Goal: Information Seeking & Learning: Find specific page/section

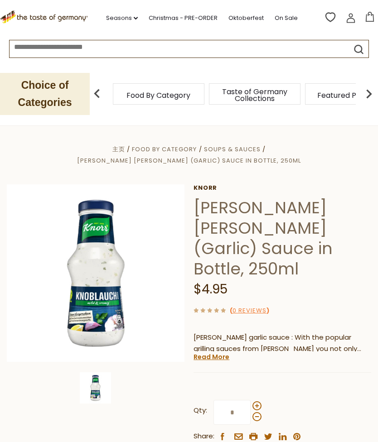
click at [204, 149] on span "Soups & Sauces" at bounding box center [232, 149] width 57 height 9
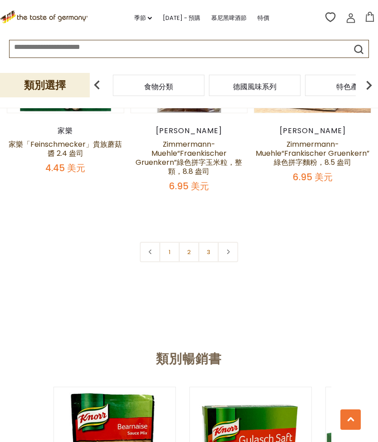
scroll to position [2463, 0]
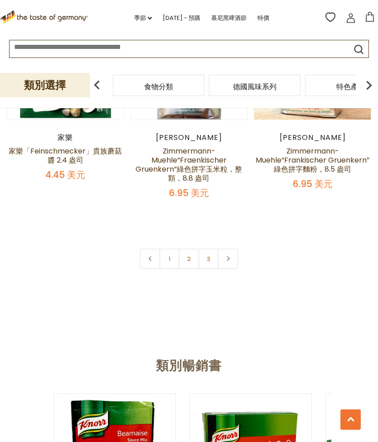
click at [192, 259] on link "2" at bounding box center [189, 259] width 20 height 20
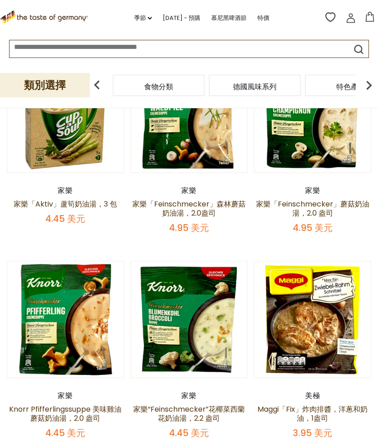
scroll to position [166, 0]
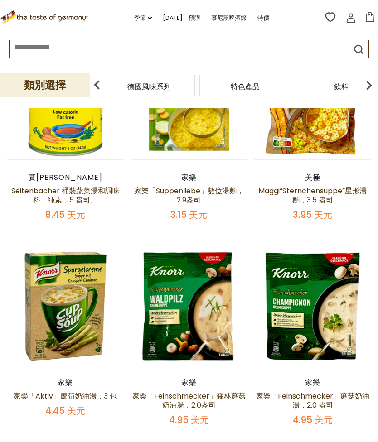
click at [187, 82] on div "德國風味系列" at bounding box center [149, 85] width 92 height 21
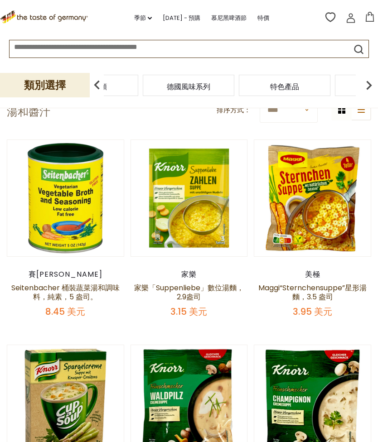
scroll to position [0, 0]
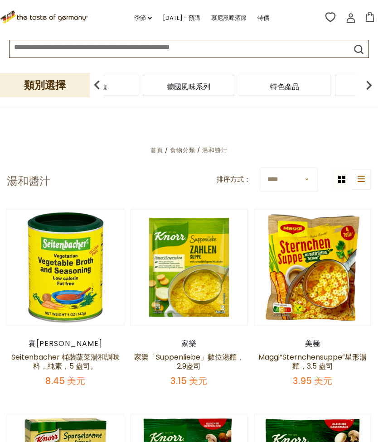
click at [357, 40] on div at bounding box center [189, 46] width 359 height 12
click at [292, 49] on input at bounding box center [171, 45] width 323 height 10
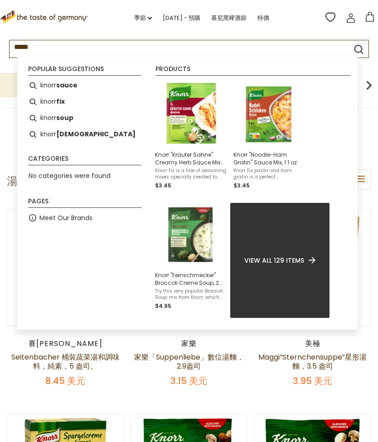
click at [76, 81] on b "sauce" at bounding box center [66, 85] width 21 height 10
type input "**********"
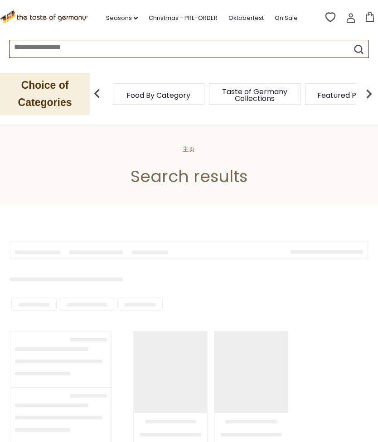
type input "**********"
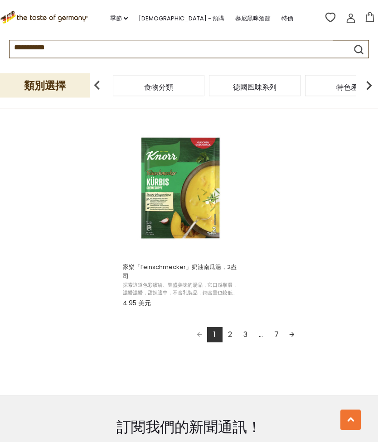
scroll to position [1558, 0]
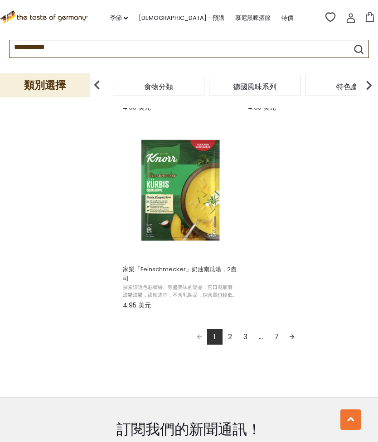
click at [275, 342] on font "7" at bounding box center [276, 337] width 5 height 10
click at [275, 340] on font "7" at bounding box center [276, 337] width 5 height 10
click at [241, 342] on link "3" at bounding box center [245, 336] width 15 height 15
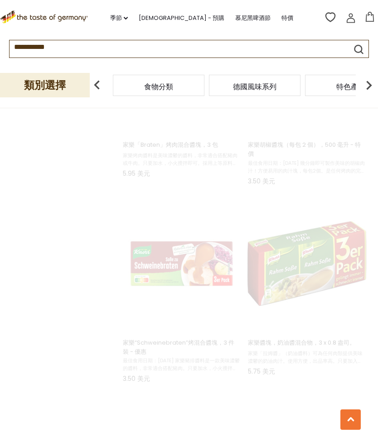
scroll to position [59, 0]
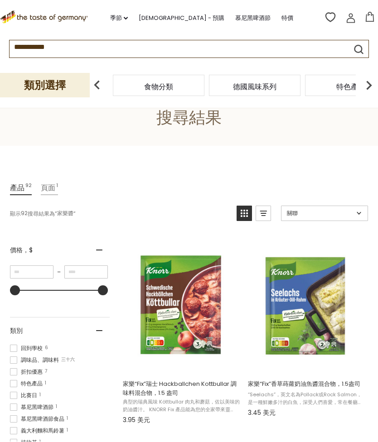
click at [63, 91] on font "類別選擇" at bounding box center [45, 85] width 42 height 12
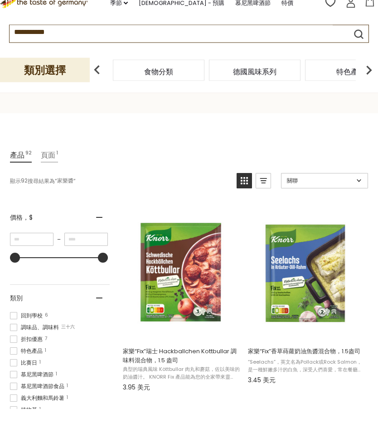
click at [82, 40] on input "**********" at bounding box center [171, 45] width 323 height 10
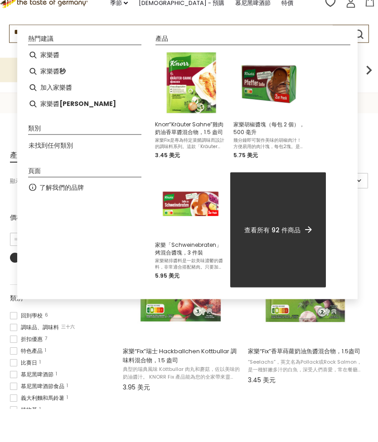
click at [57, 65] on font "家樂醬" at bounding box center [49, 69] width 19 height 9
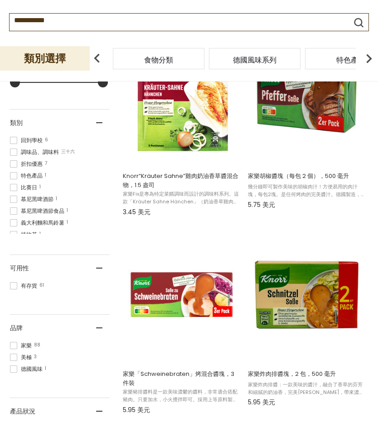
scroll to position [241, 0]
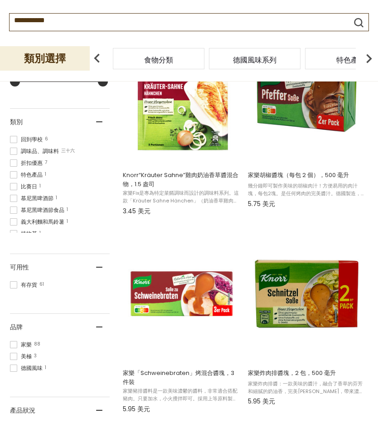
click at [14, 174] on span at bounding box center [13, 177] width 7 height 7
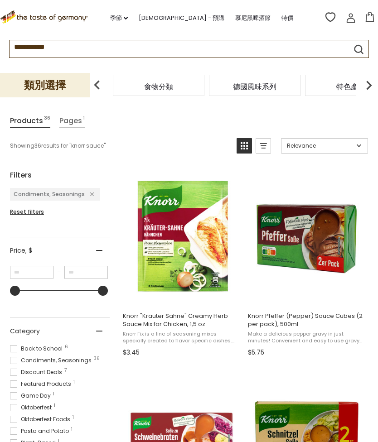
scroll to position [1, 0]
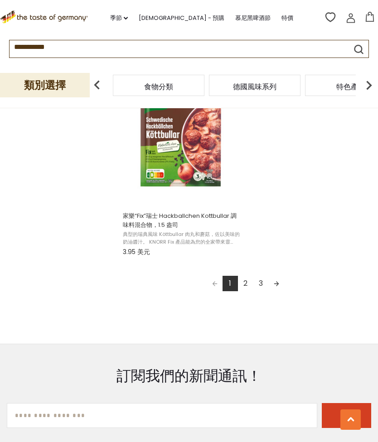
click at [260, 289] on link "3" at bounding box center [260, 283] width 15 height 15
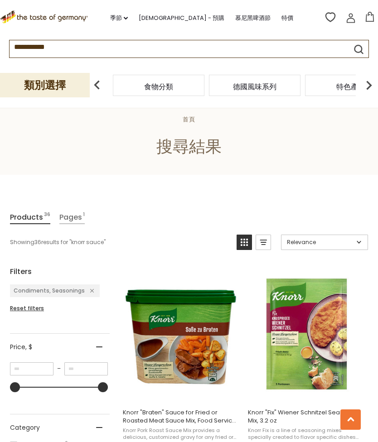
scroll to position [1, 0]
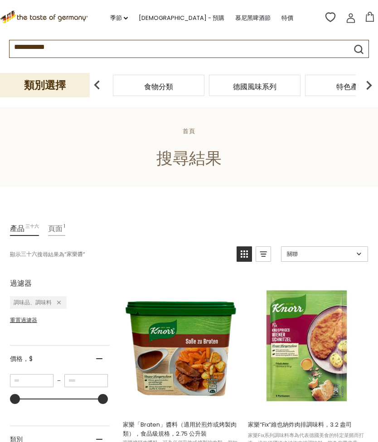
click at [88, 87] on img at bounding box center [97, 85] width 18 height 18
click at [117, 43] on input "**********" at bounding box center [171, 45] width 323 height 10
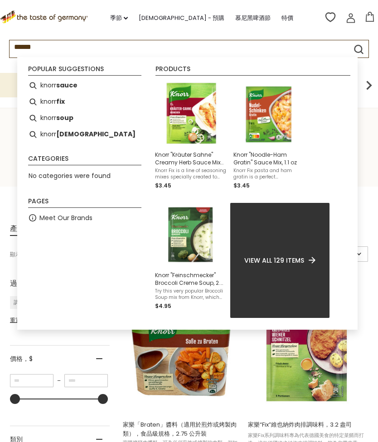
click at [85, 133] on li "knorr salat" at bounding box center [84, 134] width 121 height 16
type input "**********"
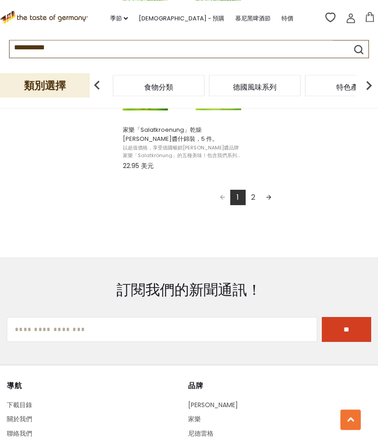
scroll to position [1685, 0]
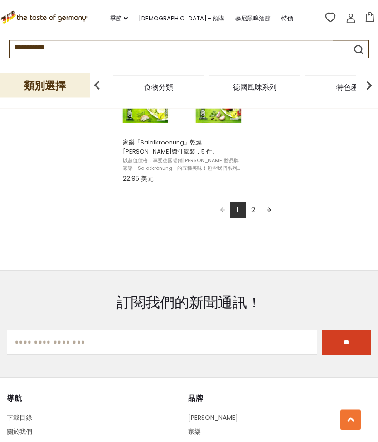
click at [250, 209] on link "2" at bounding box center [253, 210] width 15 height 15
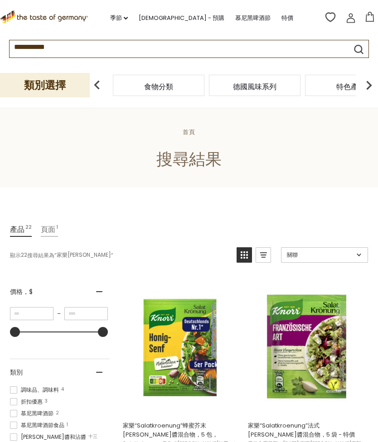
click at [119, 47] on input "**********" at bounding box center [171, 45] width 323 height 10
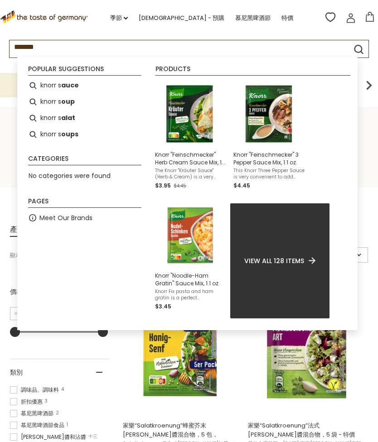
type input "*****"
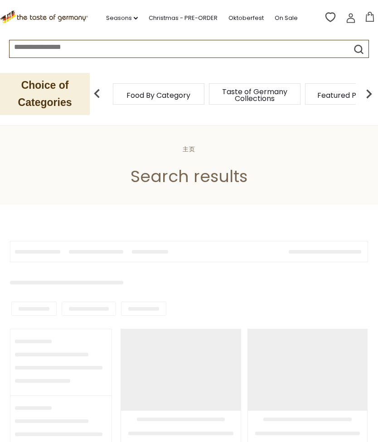
type input "*****"
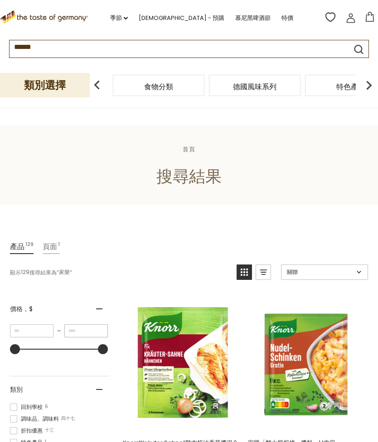
click at [90, 326] on input "**" at bounding box center [85, 330] width 43 height 13
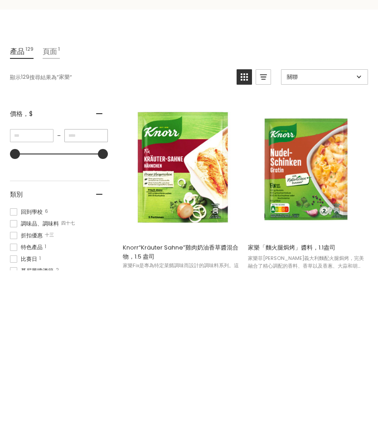
click at [86, 301] on input "**" at bounding box center [85, 307] width 43 height 13
type input "*"
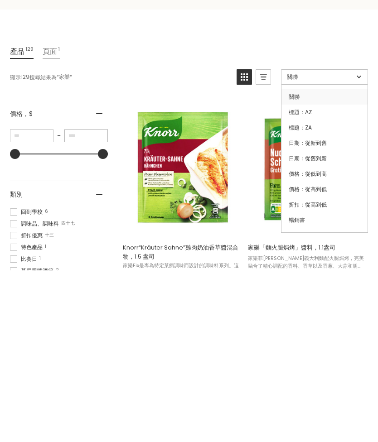
type input "*"
click at [323, 357] on font "價格：從高到低" at bounding box center [308, 361] width 38 height 8
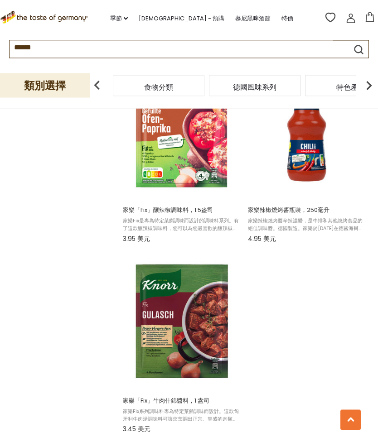
scroll to position [1402, 0]
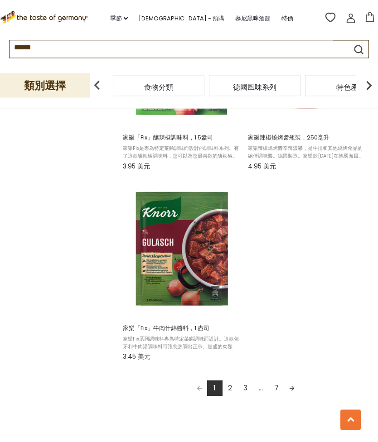
click at [230, 385] on link "2" at bounding box center [229, 388] width 15 height 15
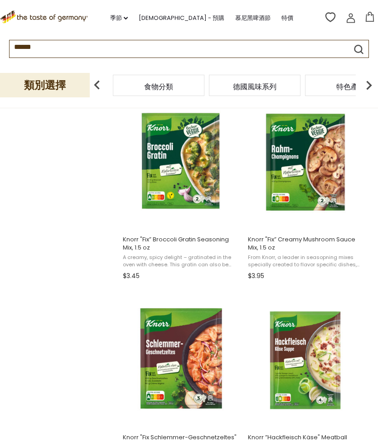
scroll to position [3, 0]
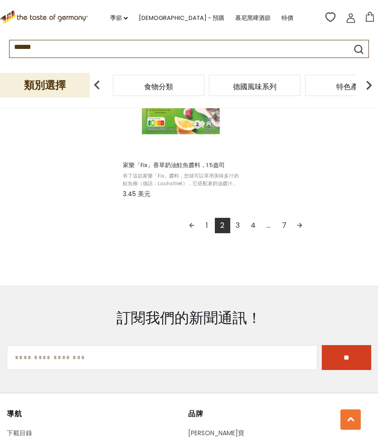
click at [237, 229] on link "3" at bounding box center [237, 225] width 15 height 15
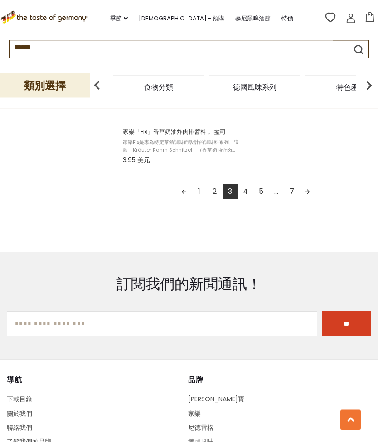
scroll to position [1658, 0]
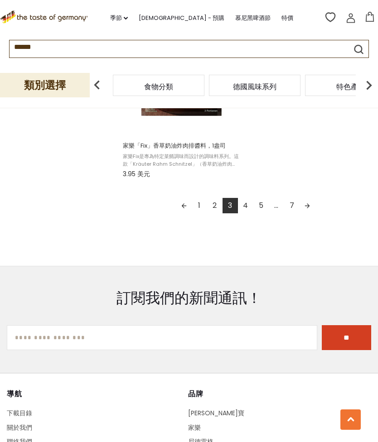
click at [247, 210] on link "4" at bounding box center [245, 205] width 15 height 15
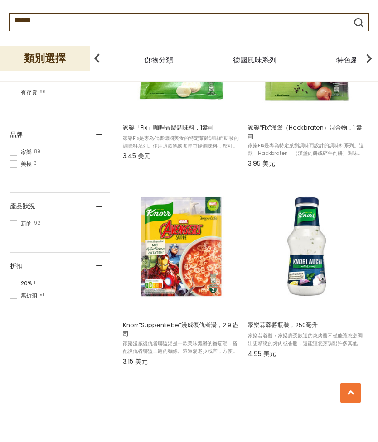
scroll to position [471, 0]
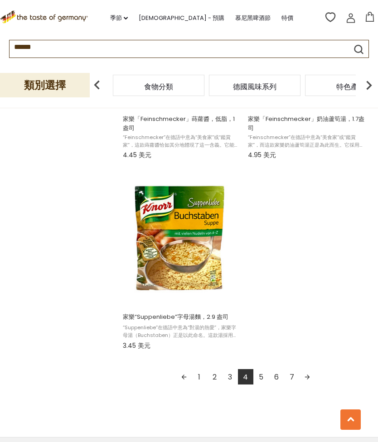
click at [260, 381] on link "5" at bounding box center [260, 376] width 15 height 15
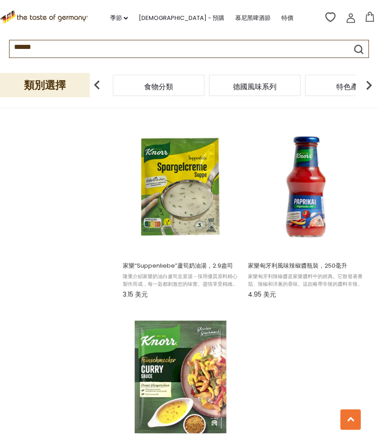
scroll to position [1332, 0]
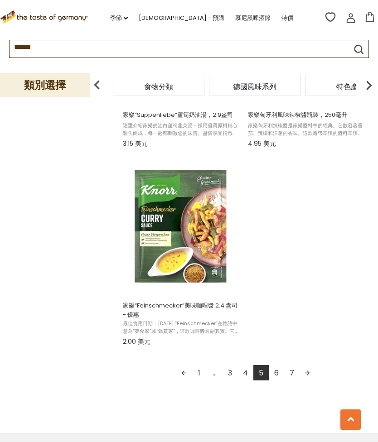
click at [280, 375] on link "6" at bounding box center [276, 372] width 15 height 15
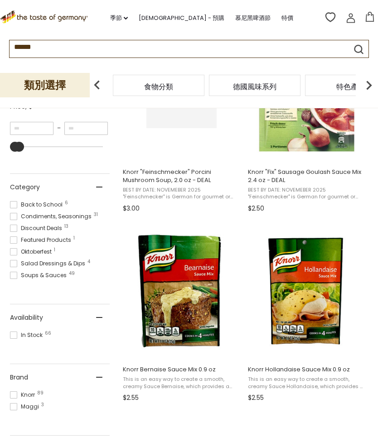
scroll to position [20, 0]
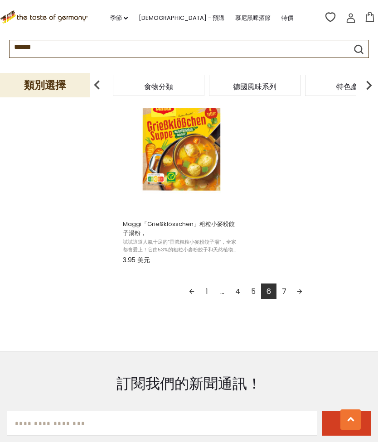
click at [283, 295] on link "7" at bounding box center [283, 291] width 15 height 15
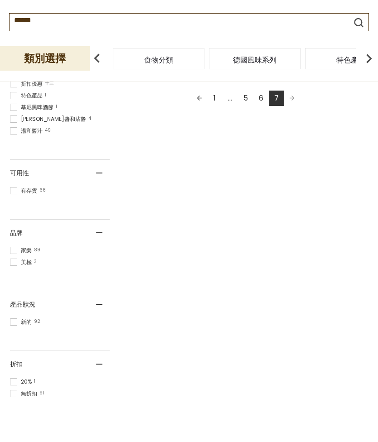
scroll to position [371, 0]
click at [22, 273] on font "家樂" at bounding box center [26, 277] width 11 height 8
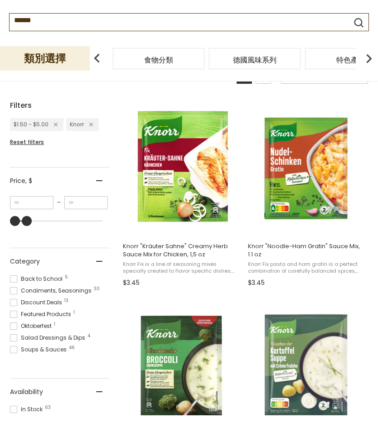
scroll to position [3, 0]
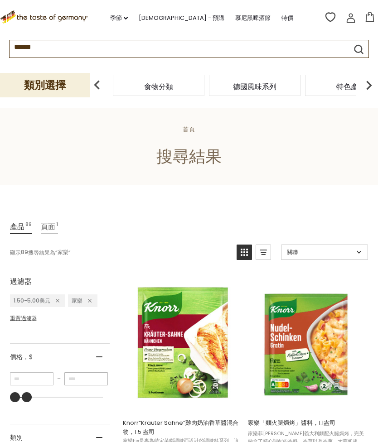
click at [92, 379] on input "*" at bounding box center [85, 378] width 43 height 13
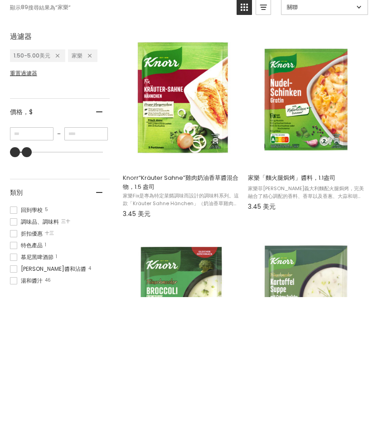
scroll to position [248, 0]
